Goal: Task Accomplishment & Management: Manage account settings

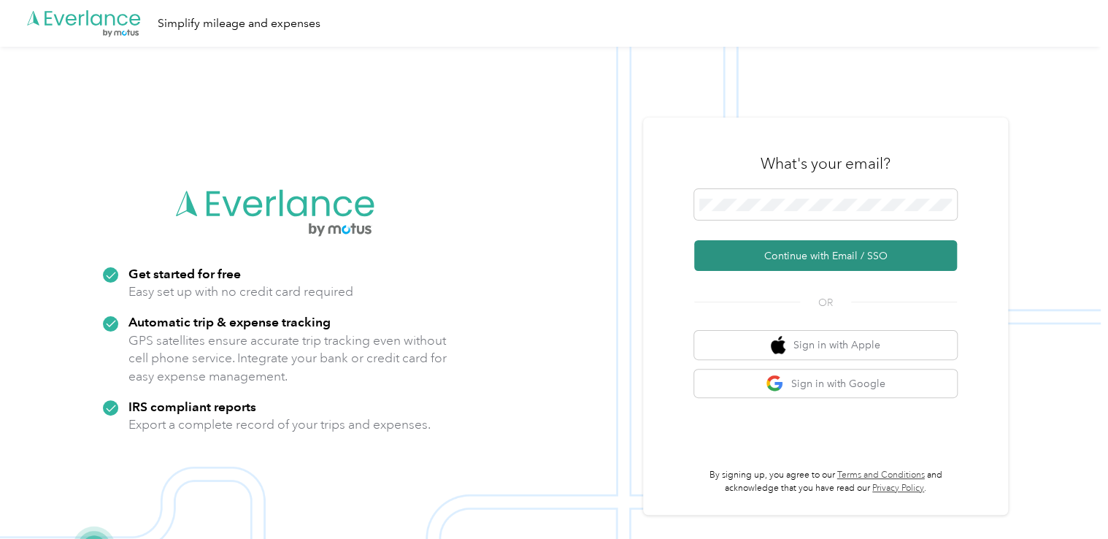
click at [798, 259] on button "Continue with Email / SSO" at bounding box center [825, 255] width 263 height 31
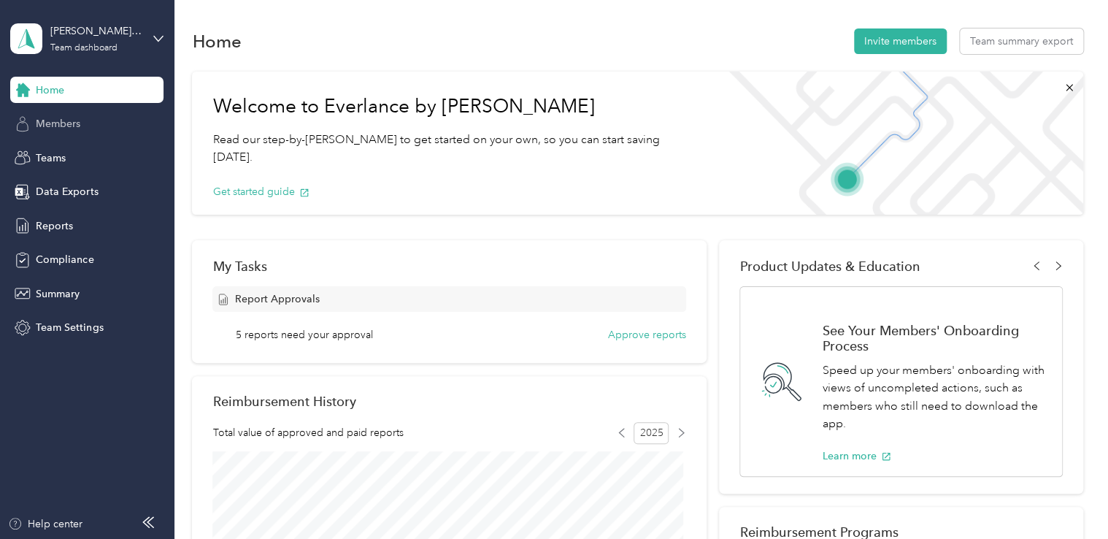
click at [80, 122] on span "Members" at bounding box center [58, 123] width 45 height 15
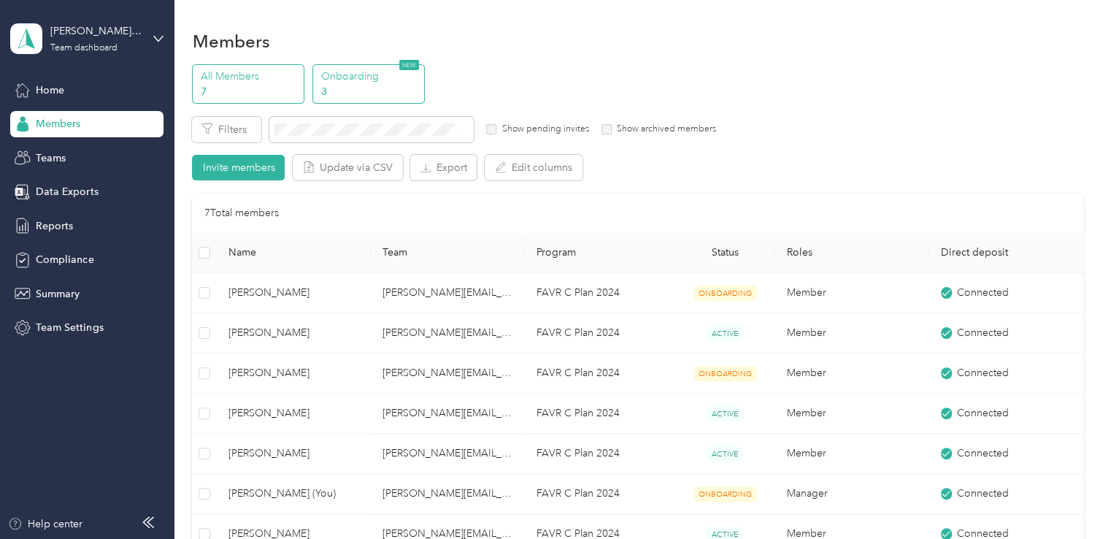
click at [361, 94] on p "3" at bounding box center [369, 91] width 99 height 15
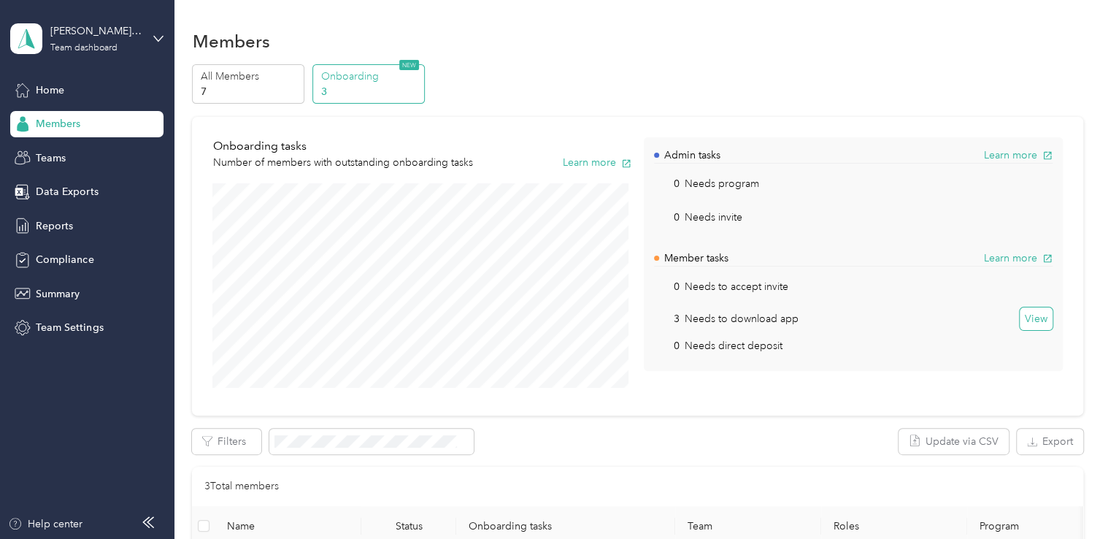
click at [1031, 310] on button "View" at bounding box center [1036, 318] width 33 height 23
click at [247, 89] on p "7" at bounding box center [250, 91] width 99 height 15
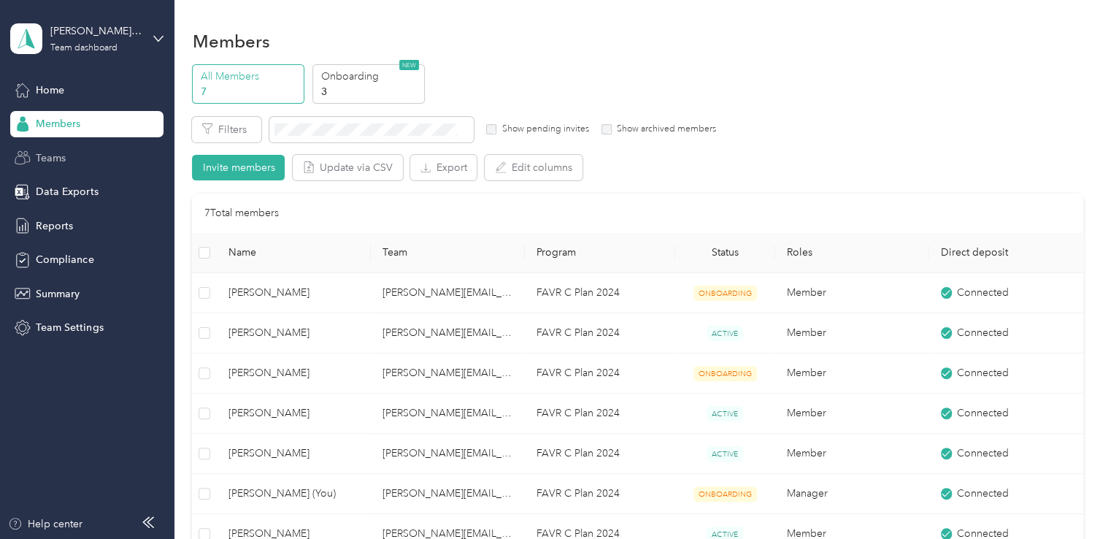
click at [92, 148] on div "Teams" at bounding box center [86, 158] width 153 height 26
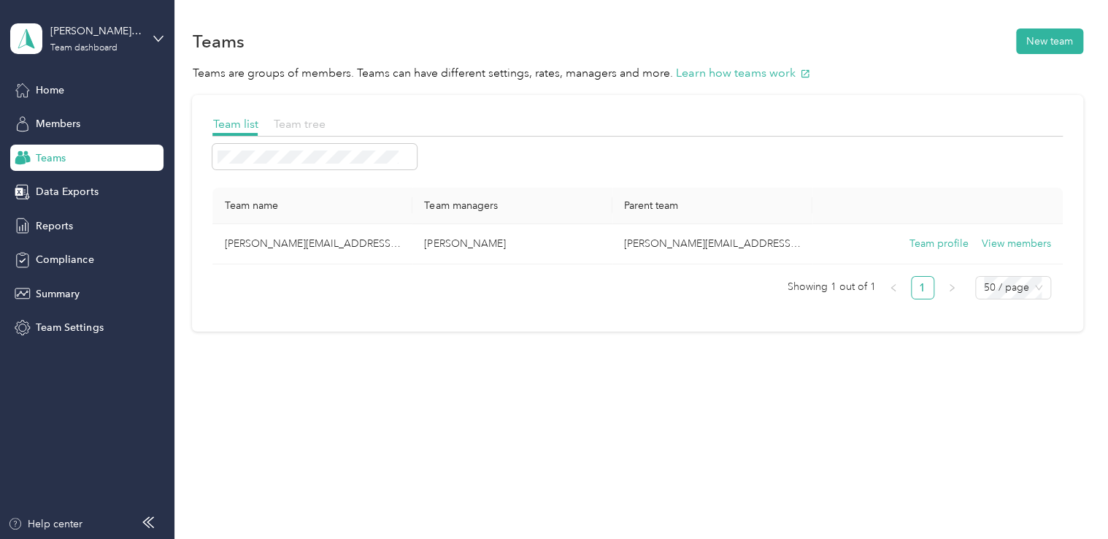
click at [318, 118] on span "Team tree" at bounding box center [299, 124] width 52 height 14
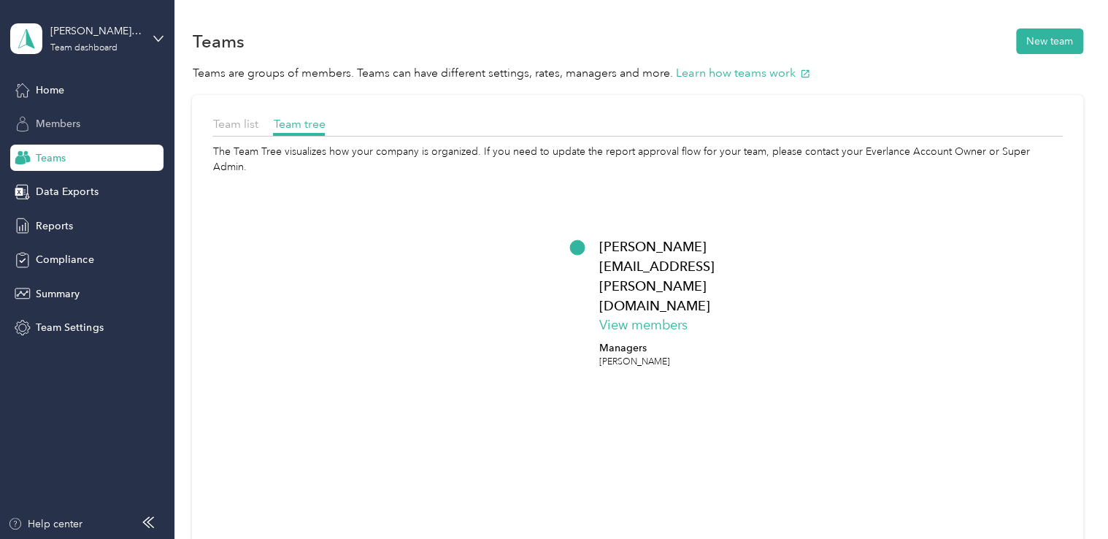
click at [58, 121] on span "Members" at bounding box center [58, 123] width 45 height 15
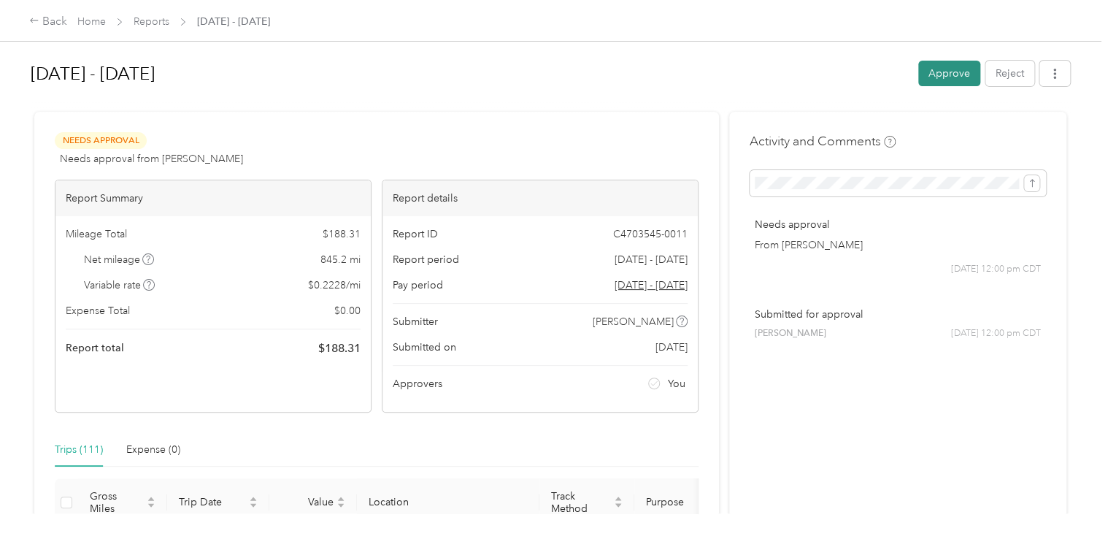
click at [942, 72] on button "Approve" at bounding box center [949, 74] width 62 height 26
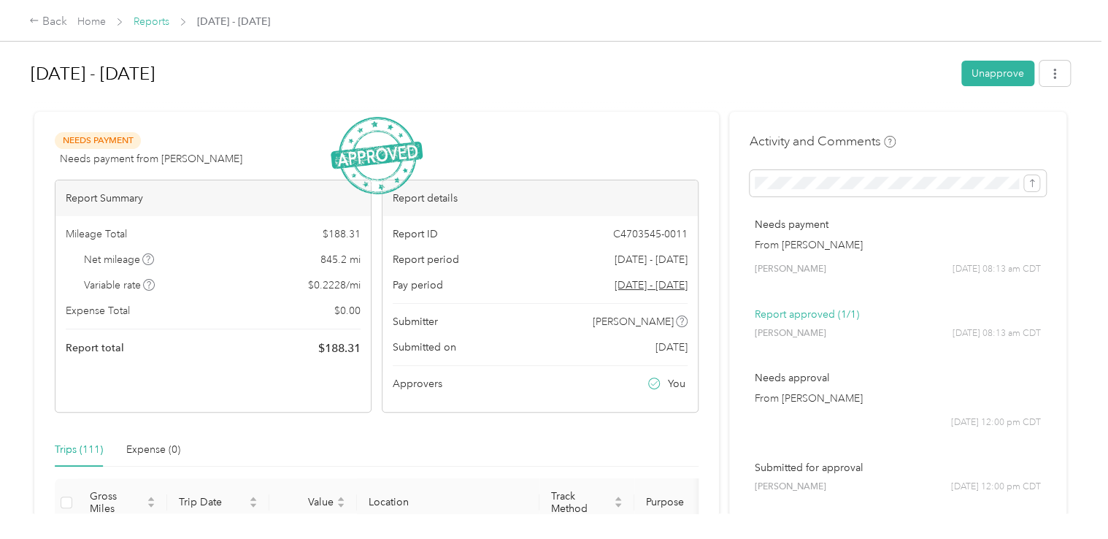
click at [153, 26] on link "Reports" at bounding box center [152, 21] width 36 height 12
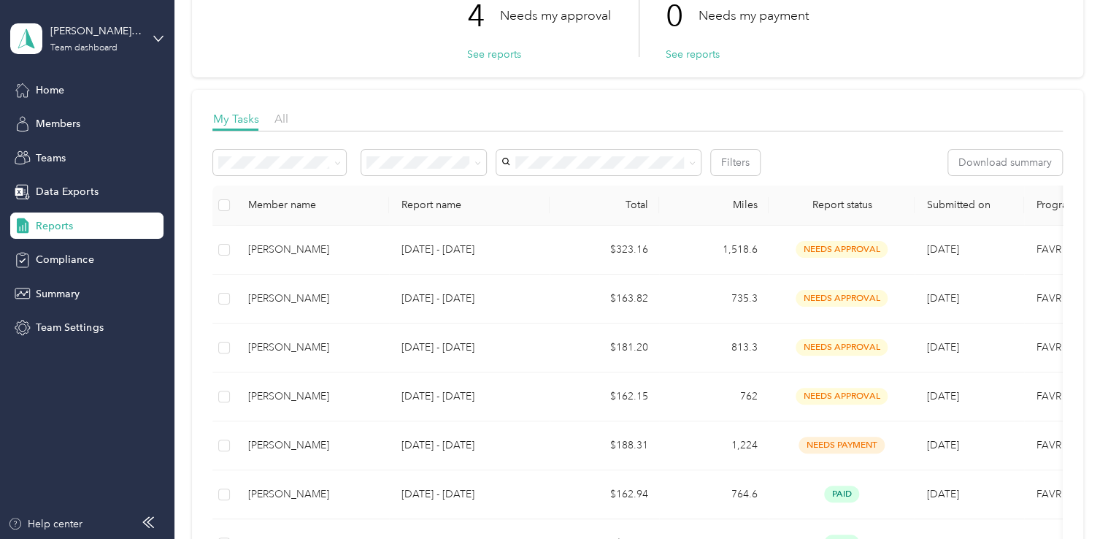
scroll to position [123, 0]
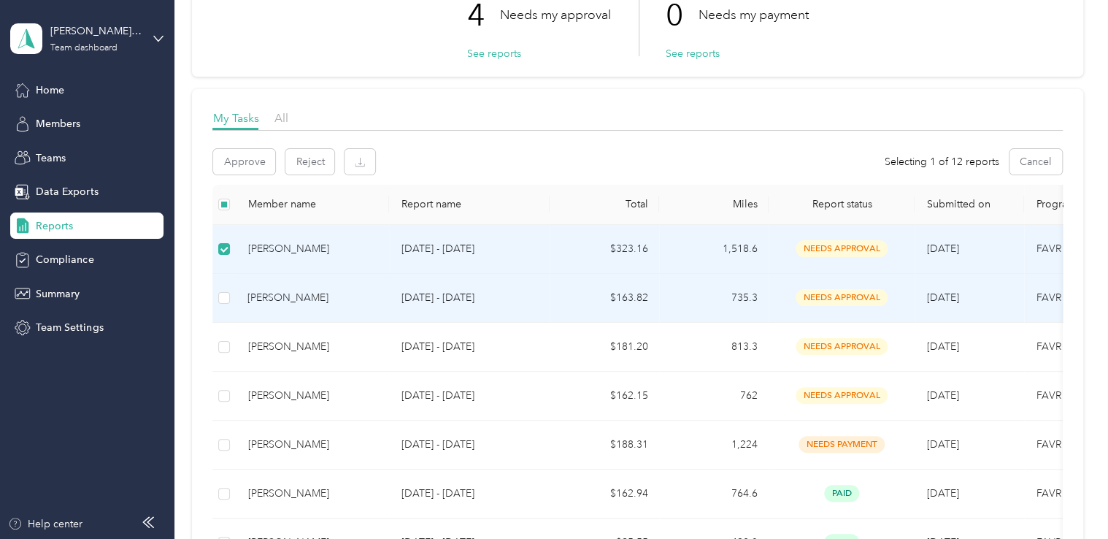
click at [222, 304] on td at bounding box center [223, 298] width 23 height 49
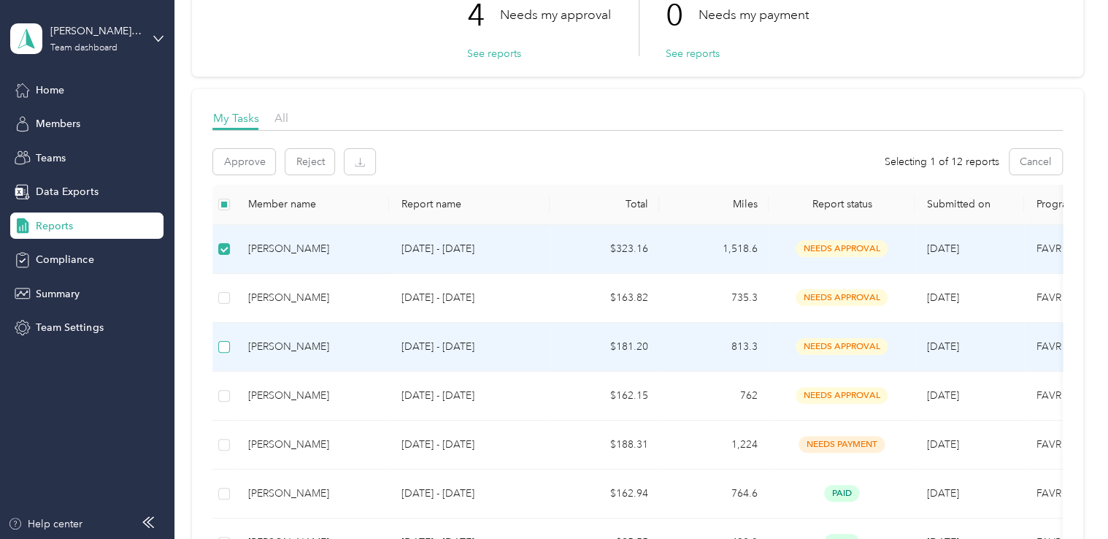
click at [220, 352] on label at bounding box center [224, 347] width 12 height 16
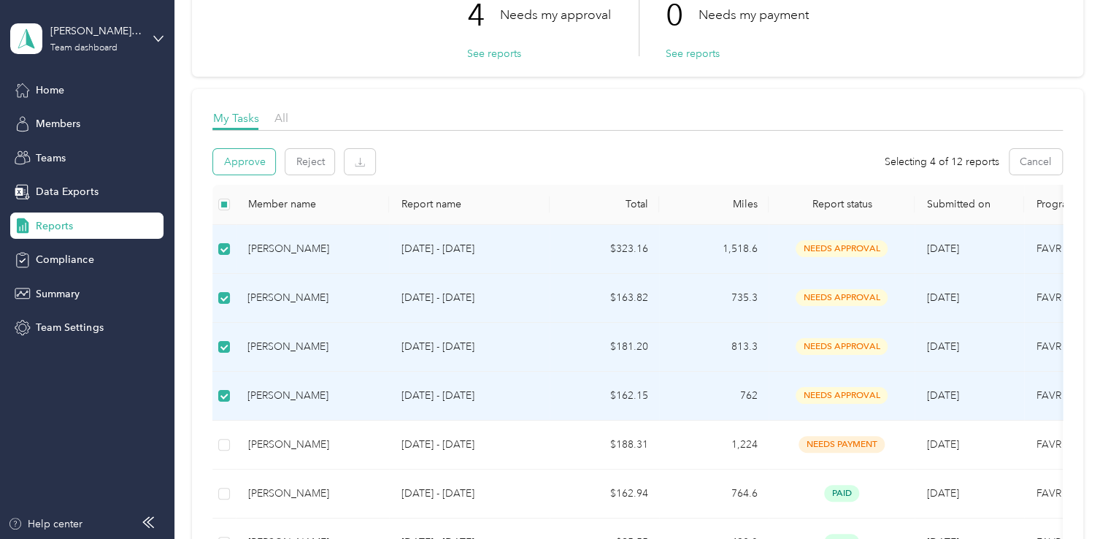
click at [232, 162] on button "Approve" at bounding box center [244, 162] width 62 height 26
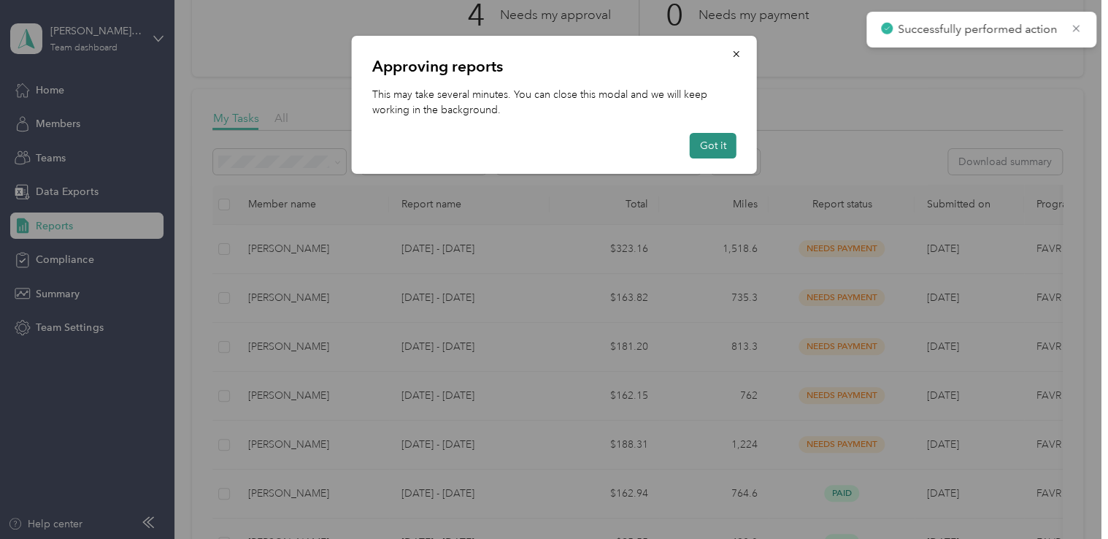
click at [710, 146] on button "Got it" at bounding box center [713, 146] width 47 height 26
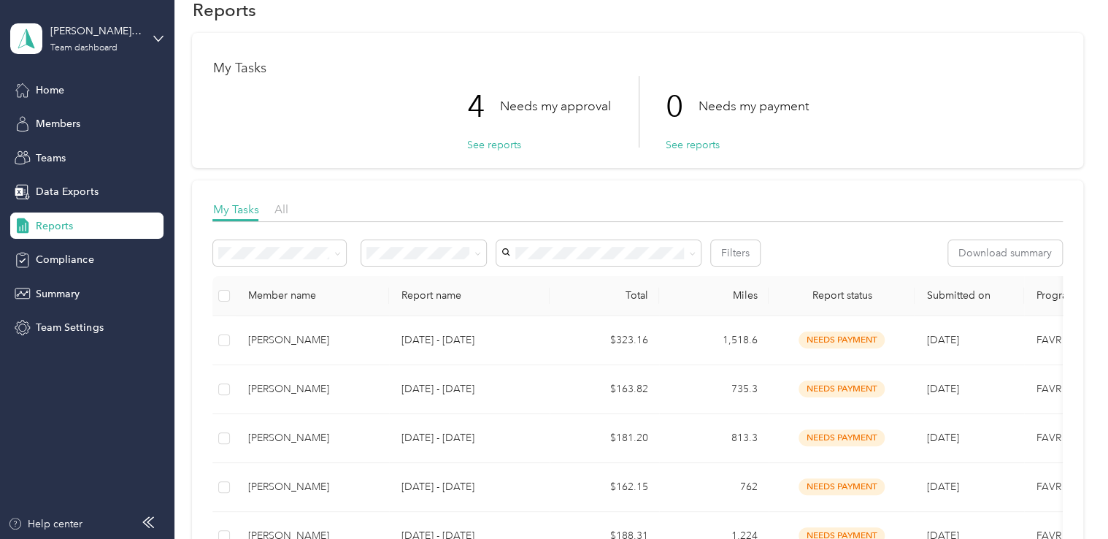
scroll to position [0, 0]
